Goal: Find specific page/section: Find specific page/section

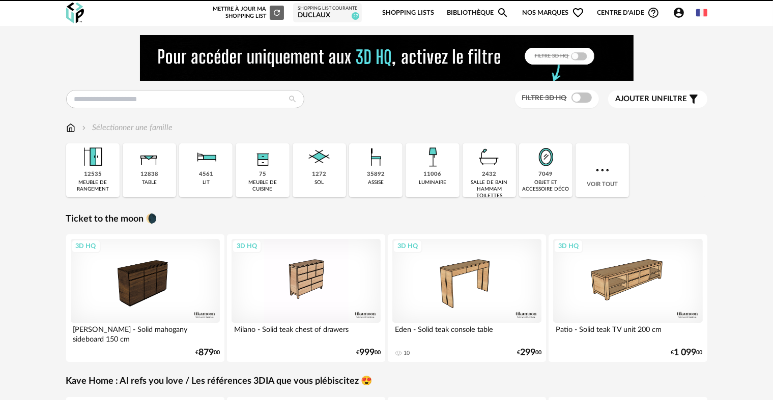
click at [682, 139] on div "Sélectionner une famille" at bounding box center [386, 132] width 641 height 21
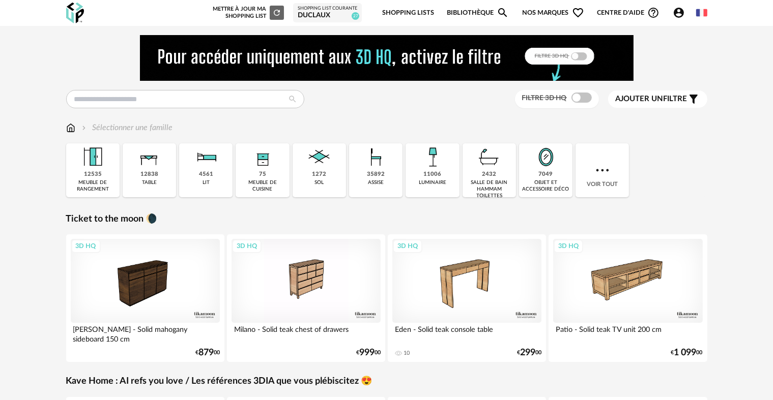
click at [457, 15] on link "Bibliothèque Magnify icon" at bounding box center [478, 13] width 62 height 24
click at [412, 12] on link "Shopping Lists" at bounding box center [408, 13] width 52 height 24
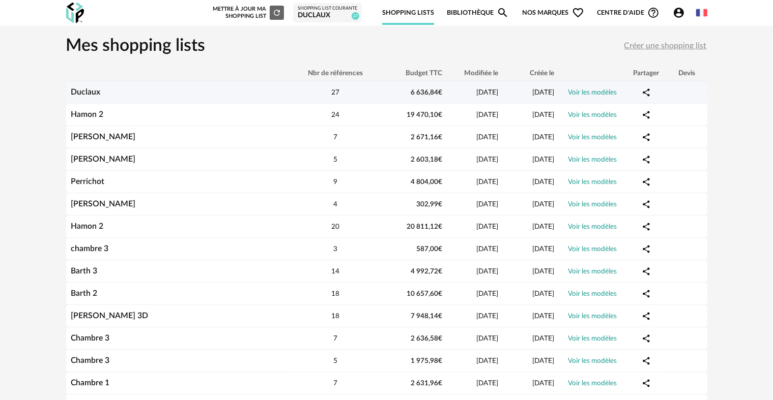
click at [258, 100] on td "Duclaux" at bounding box center [178, 92] width 224 height 22
click at [584, 94] on link "Voir les modèles" at bounding box center [592, 92] width 49 height 7
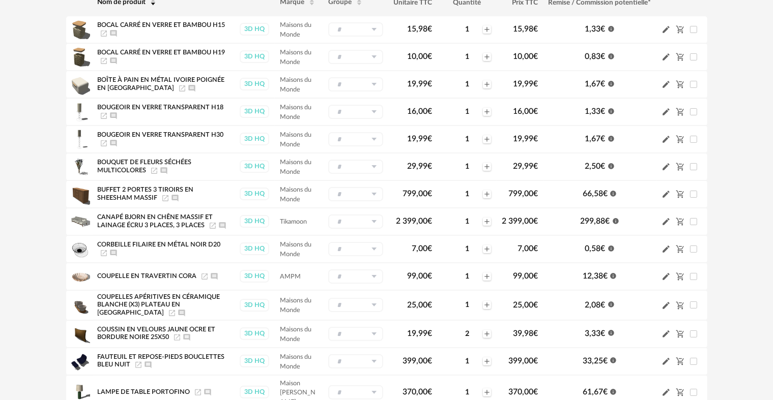
scroll to position [153, 0]
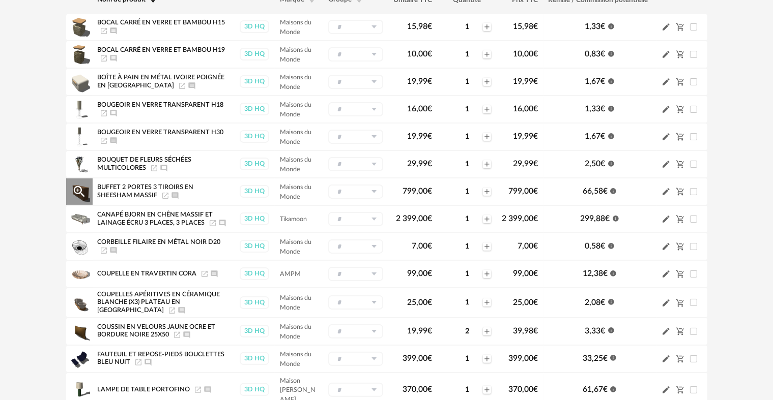
click at [161, 192] on icon "Launch icon" at bounding box center [165, 196] width 8 height 8
click at [212, 220] on icon "Launch icon" at bounding box center [213, 223] width 8 height 8
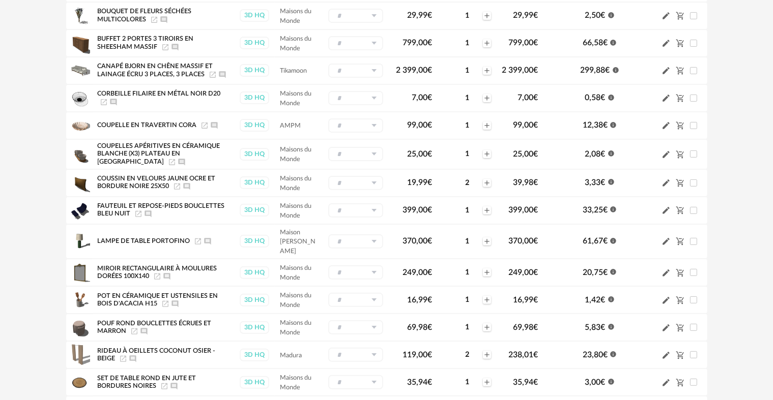
scroll to position [305, 0]
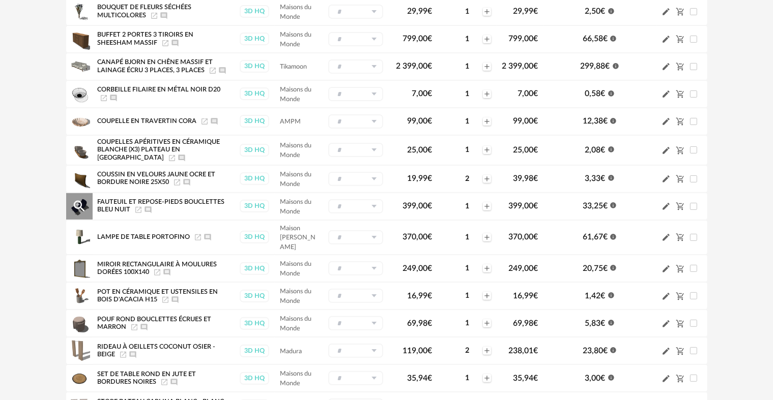
click at [74, 202] on icon "Magnify Plus Outline icon" at bounding box center [78, 205] width 11 height 11
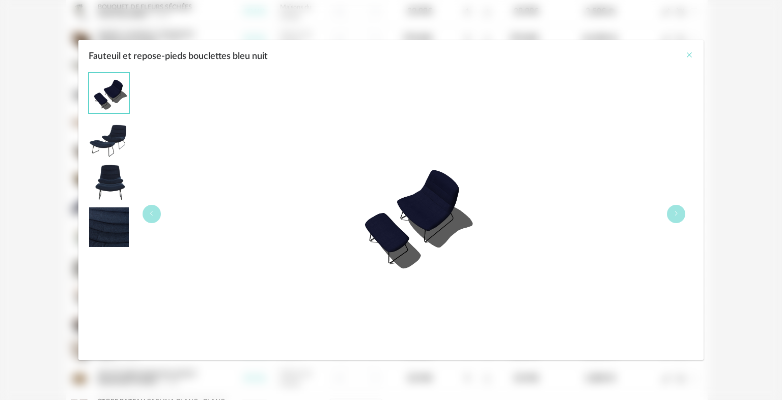
click at [690, 55] on icon "Close" at bounding box center [689, 55] width 8 height 8
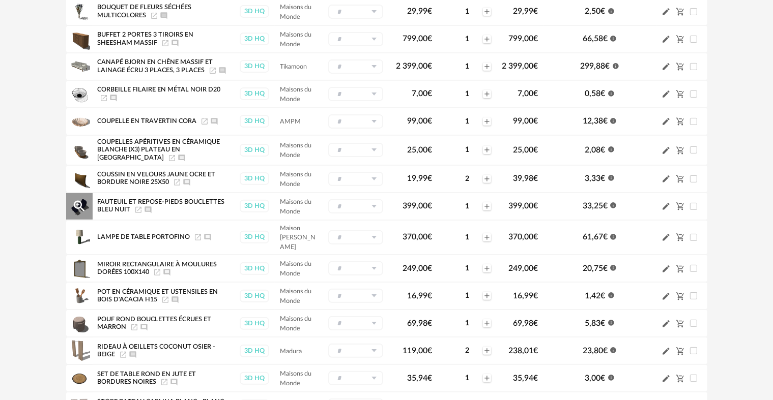
click at [179, 210] on div "Fauteuil et repose-pieds bouclettes bleu nuit Launch icon Ajouter un commentaire" at bounding box center [163, 206] width 131 height 16
click at [141, 208] on icon "Launch icon" at bounding box center [138, 210] width 8 height 8
click at [195, 234] on icon "Launch icon" at bounding box center [198, 238] width 8 height 8
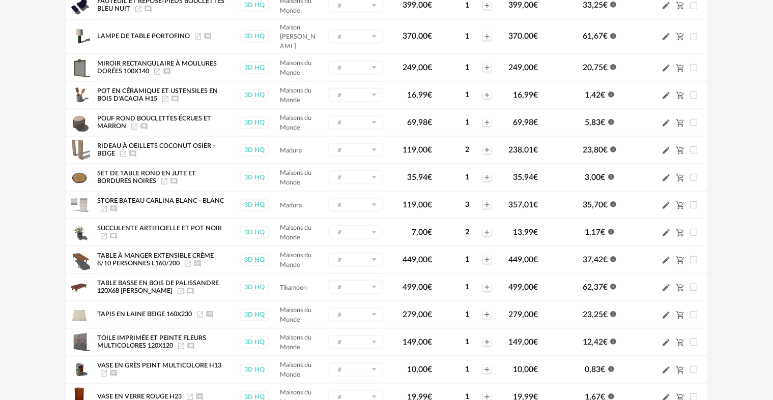
scroll to position [509, 0]
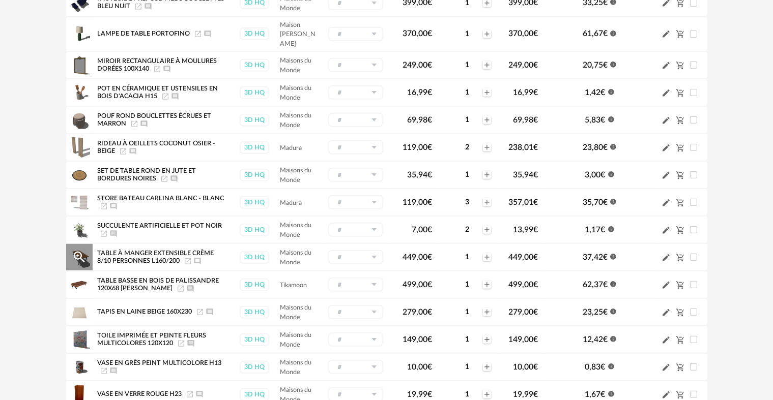
click at [185, 258] on icon "Launch icon" at bounding box center [188, 261] width 6 height 6
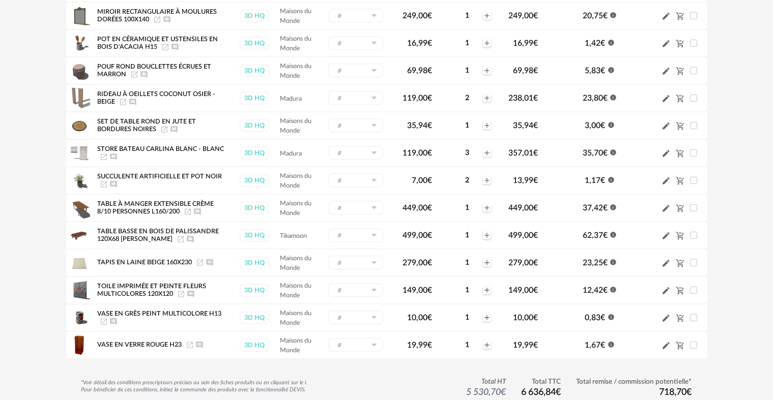
scroll to position [560, 0]
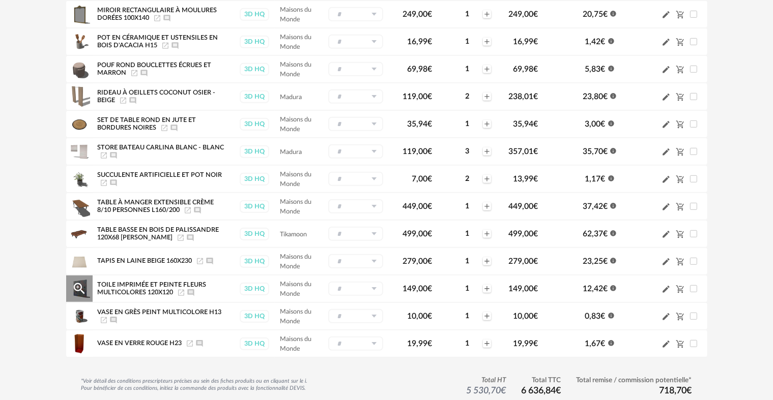
click at [183, 290] on icon "Launch icon" at bounding box center [181, 293] width 6 height 6
click at [177, 234] on icon "Launch icon" at bounding box center [181, 238] width 8 height 8
